Goal: Information Seeking & Learning: Learn about a topic

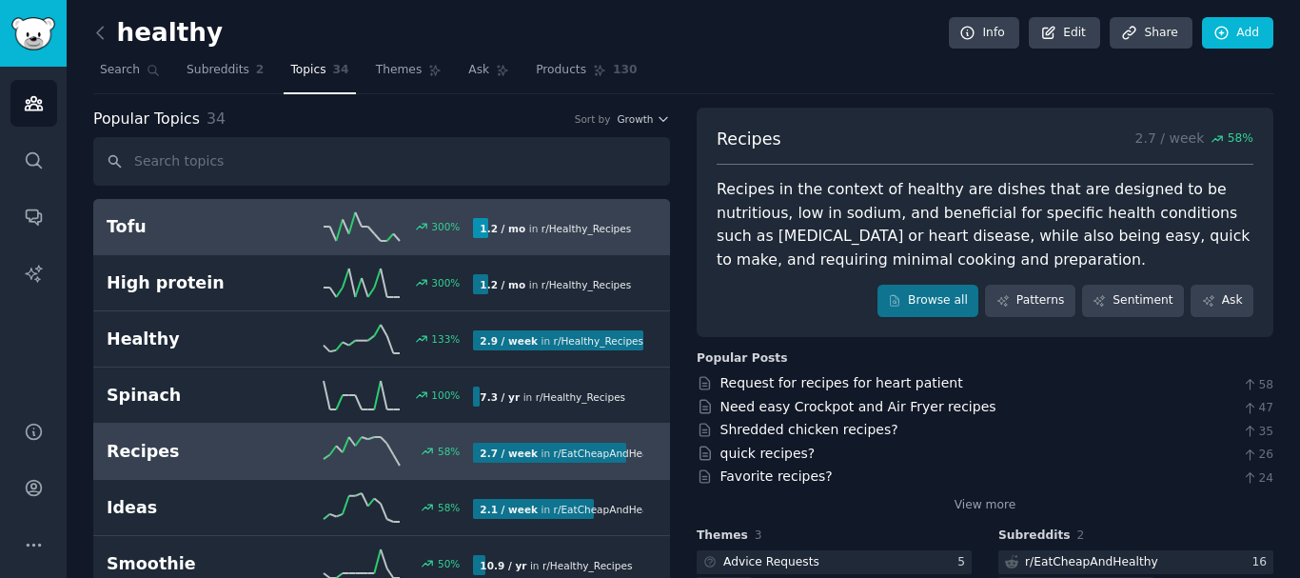
click at [188, 220] on h2 "Tofu" at bounding box center [199, 227] width 184 height 24
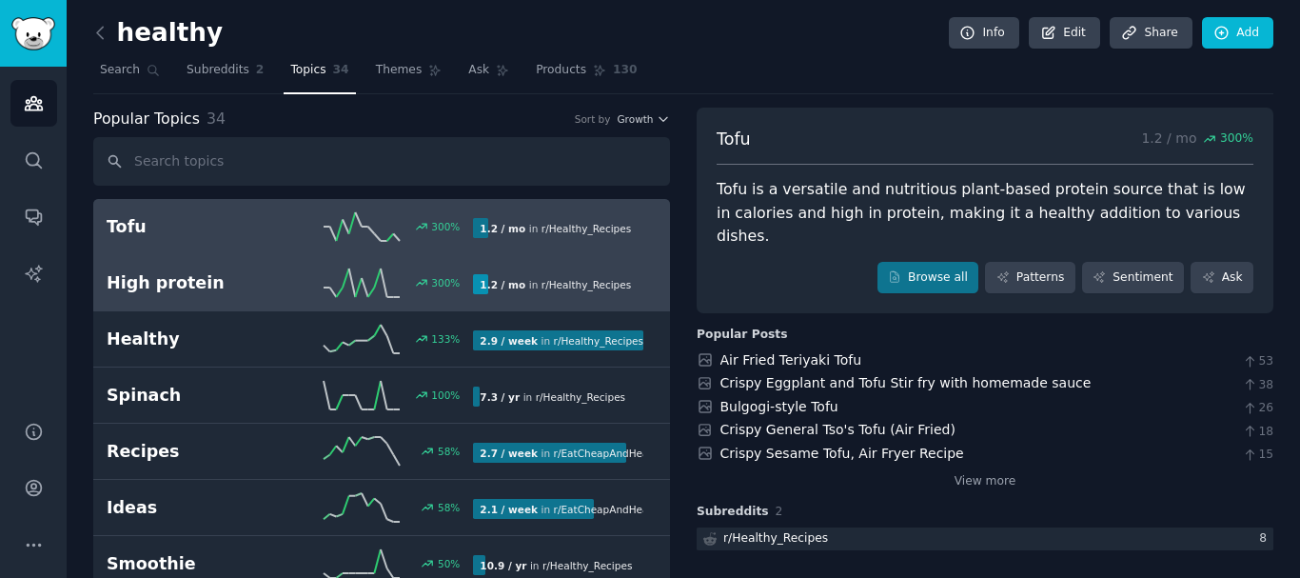
click at [205, 307] on link "High protein 300 % 1.2 / mo in r/ Healthy_Recipes" at bounding box center [381, 283] width 577 height 56
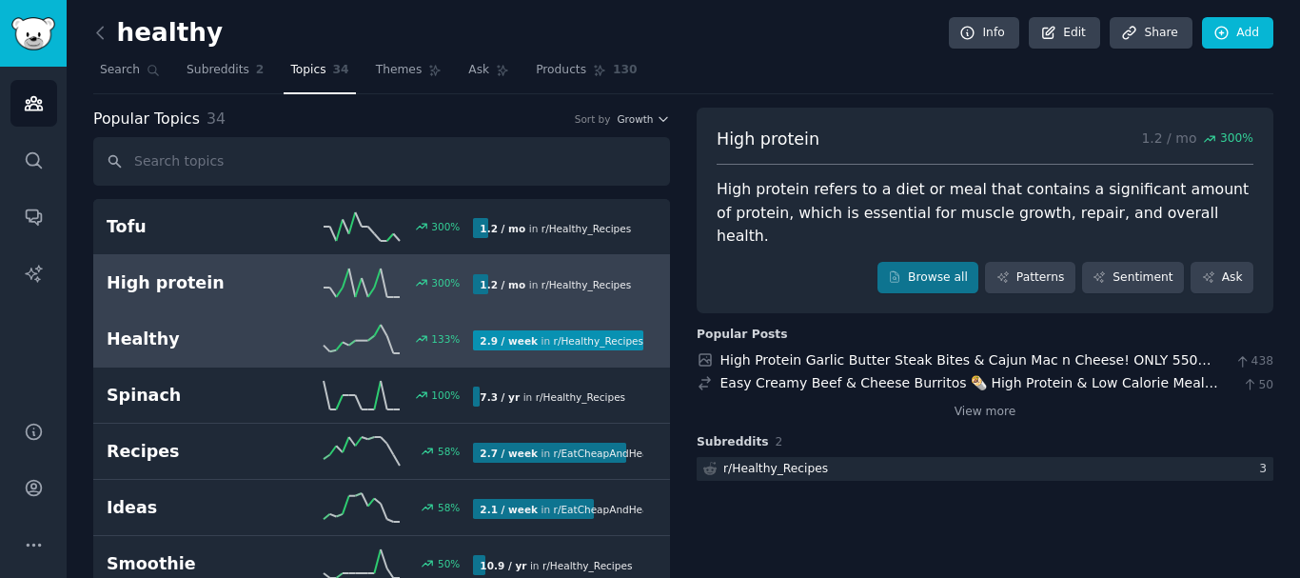
click at [196, 327] on h2 "Healthy" at bounding box center [199, 339] width 184 height 24
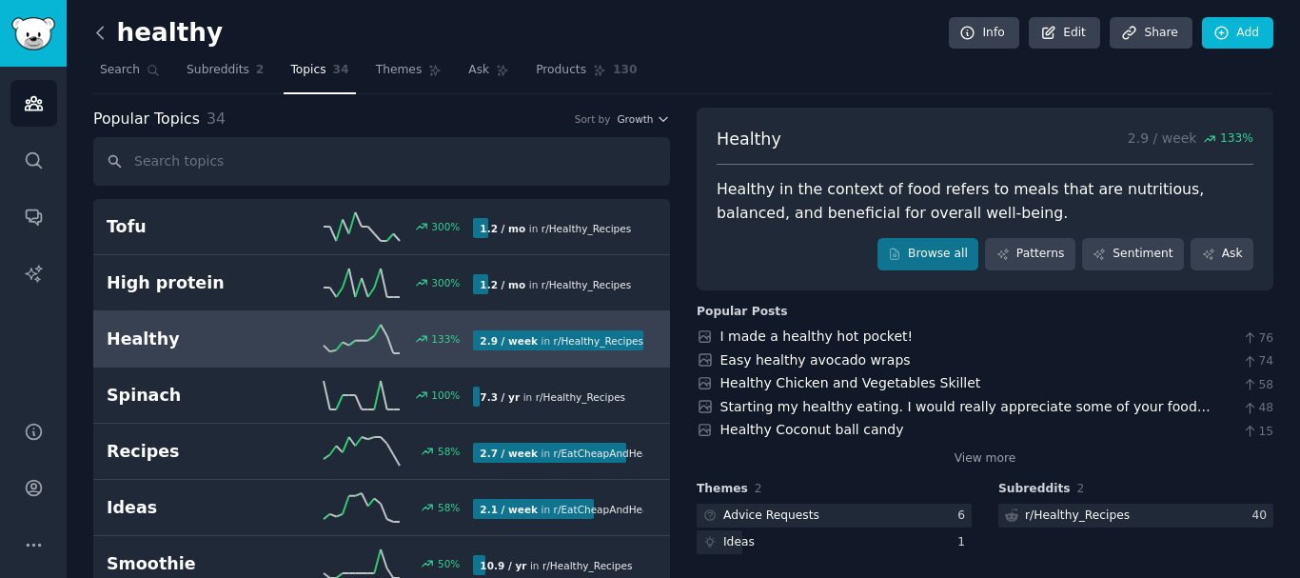
click at [103, 30] on icon at bounding box center [100, 33] width 20 height 20
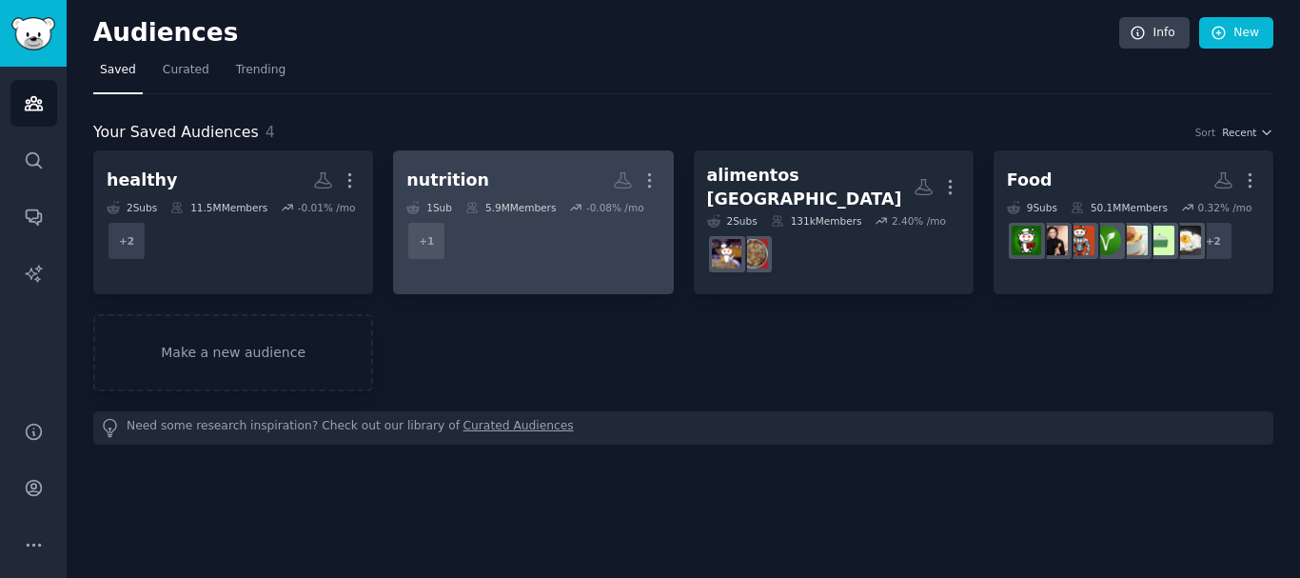
click at [569, 201] on icon at bounding box center [575, 207] width 13 height 13
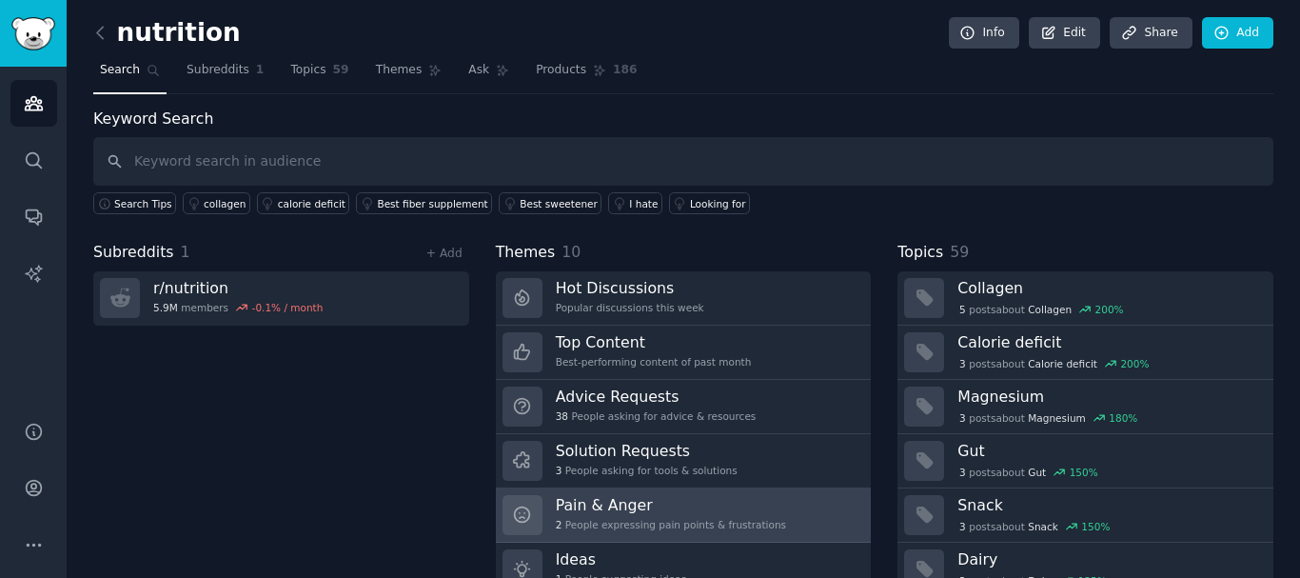
click at [651, 521] on div "2 People expressing pain points & frustrations" at bounding box center [671, 524] width 230 height 13
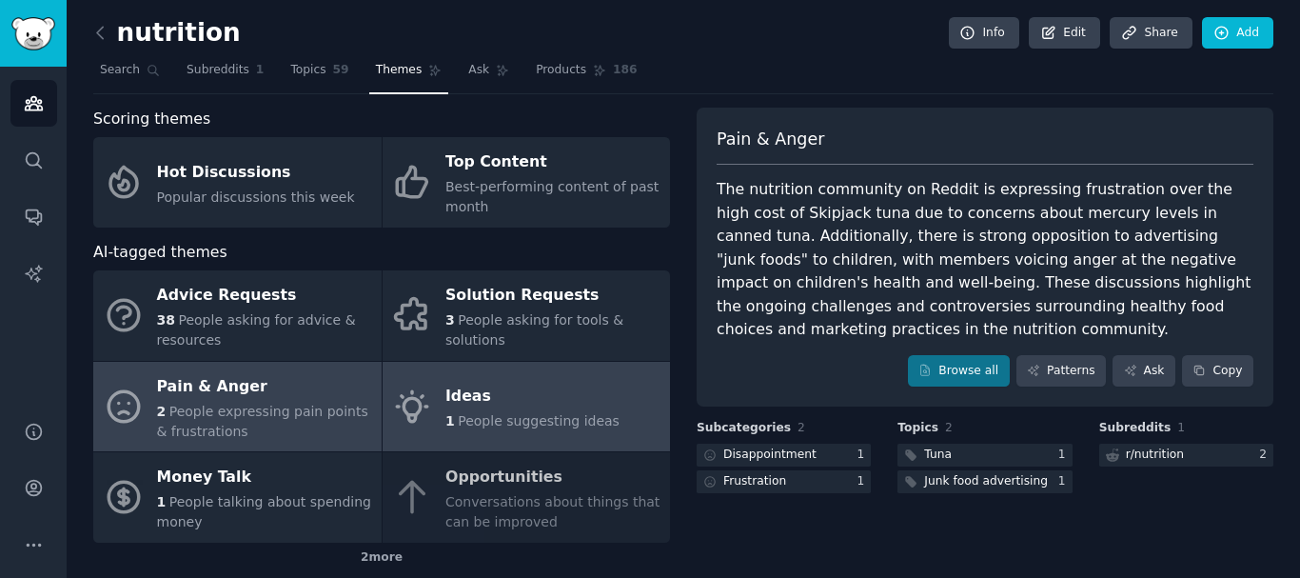
click at [504, 394] on div "Ideas" at bounding box center [532, 397] width 174 height 30
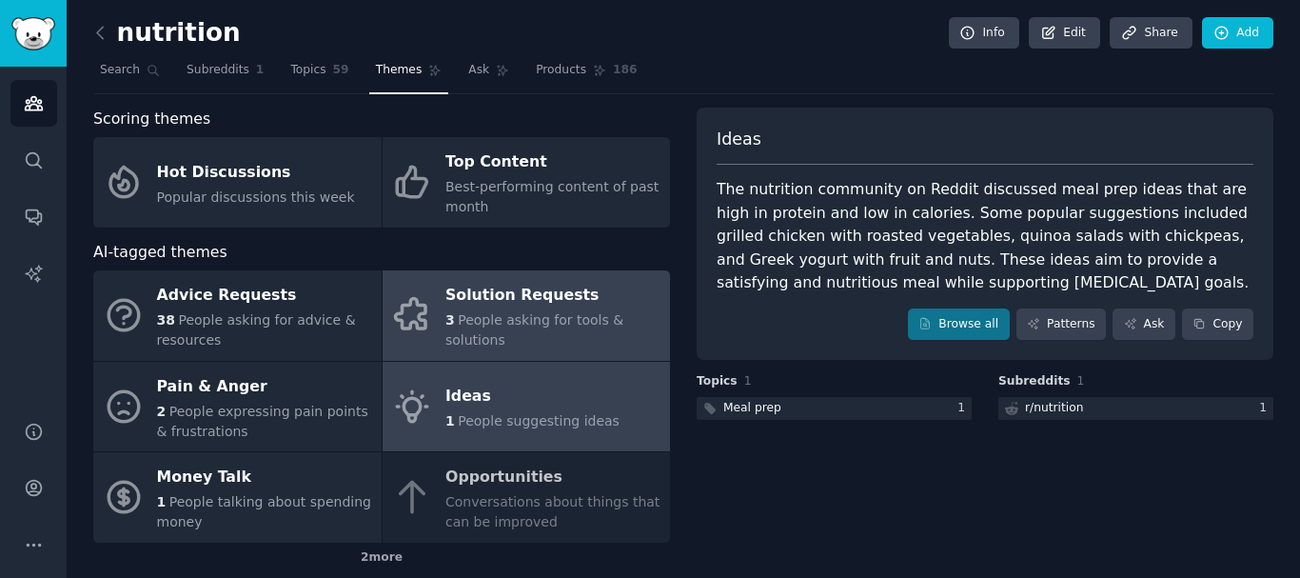
click at [480, 319] on span "People asking for tools & solutions" at bounding box center [534, 329] width 178 height 35
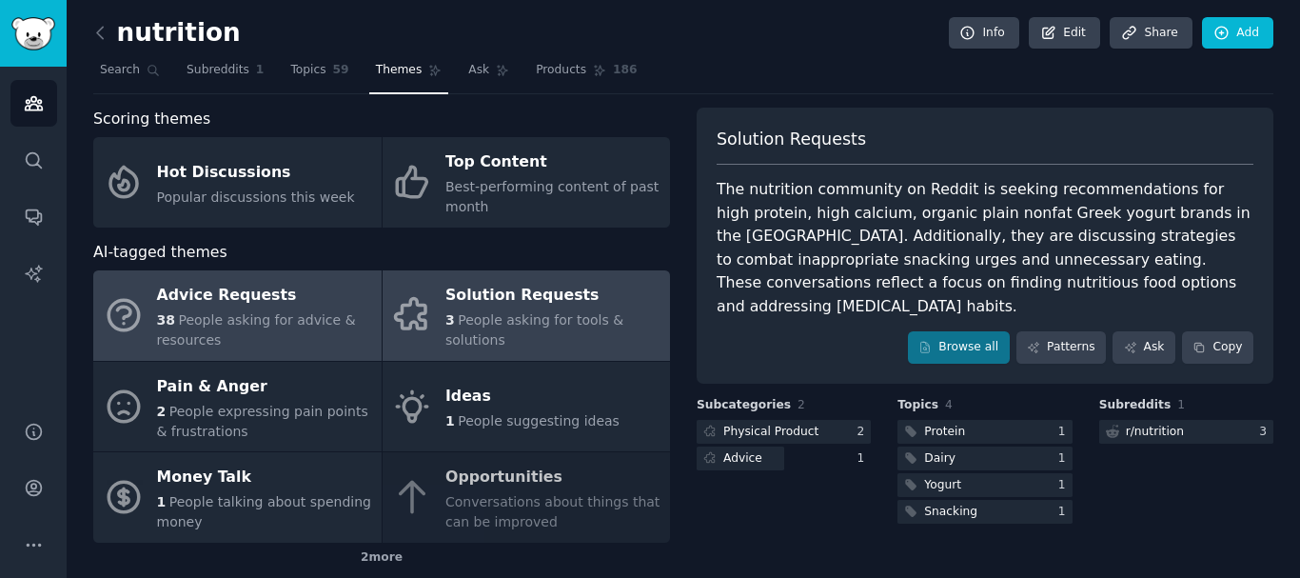
click at [305, 316] on span "People asking for advice & resources" at bounding box center [256, 329] width 199 height 35
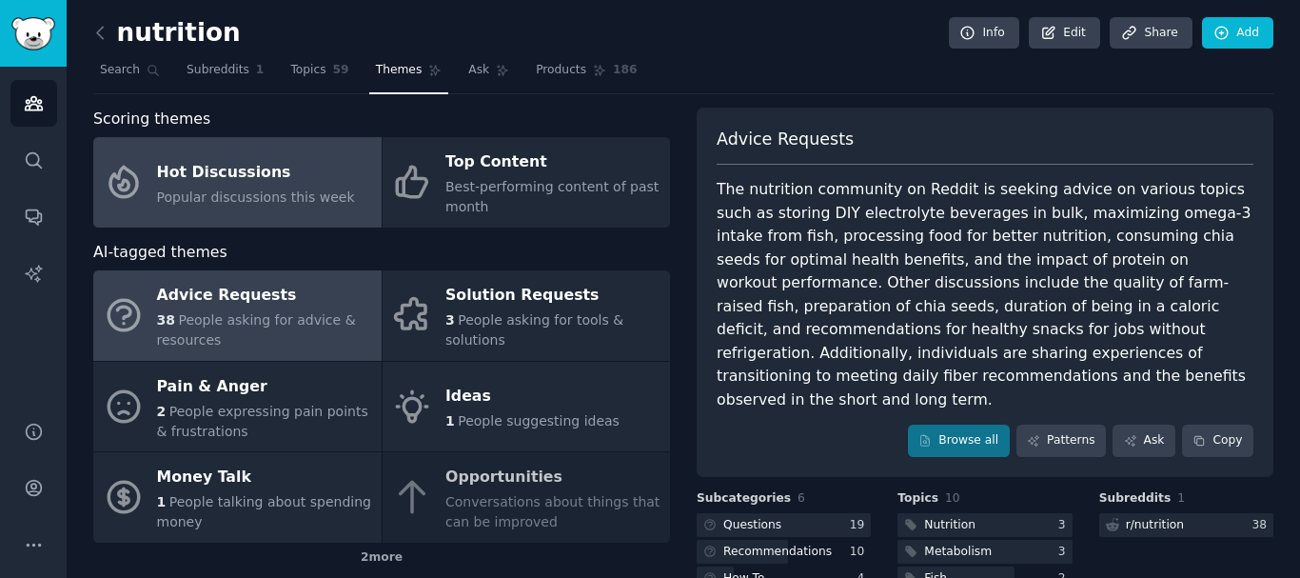
click at [210, 177] on div "Hot Discussions" at bounding box center [256, 172] width 198 height 30
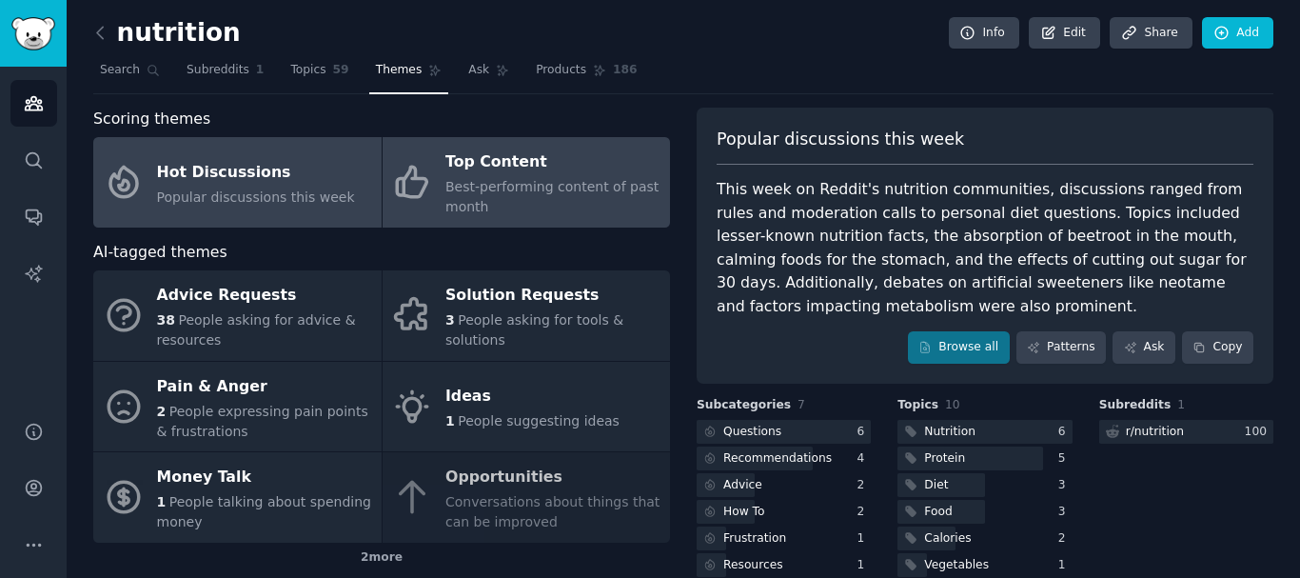
click at [480, 167] on div "Top Content" at bounding box center [552, 163] width 215 height 30
